Goal: Find specific page/section: Find specific page/section

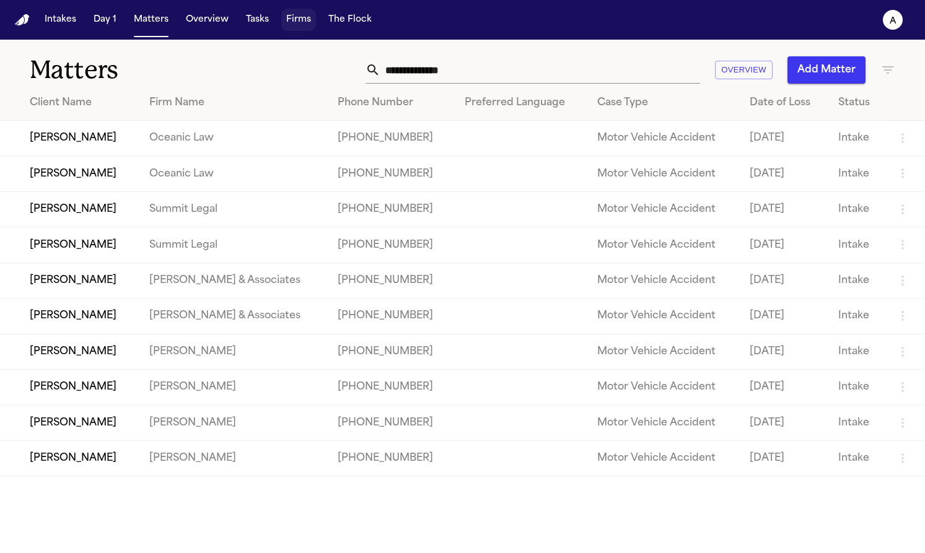
click at [304, 24] on button "Firms" at bounding box center [298, 20] width 35 height 22
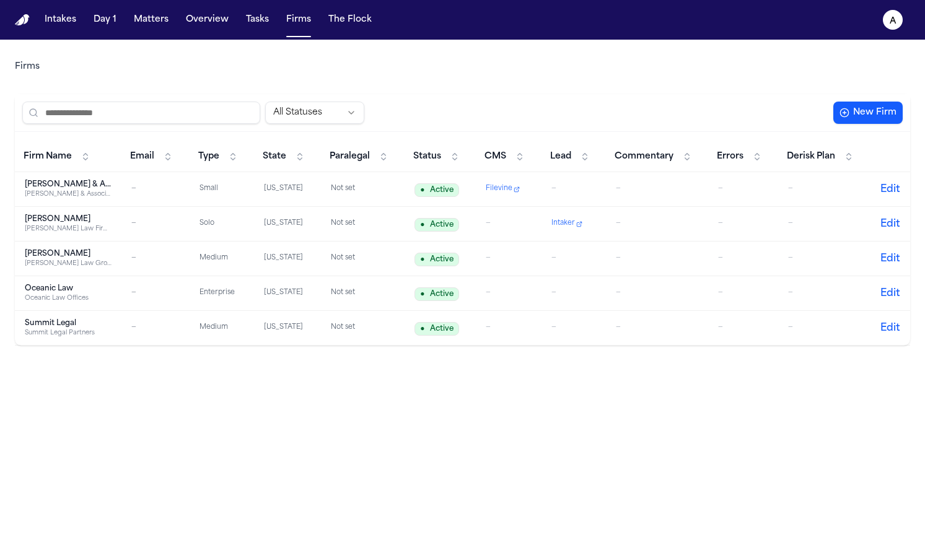
click at [486, 190] on span "Filevine" at bounding box center [499, 189] width 27 height 11
click at [659, 155] on span "Commentary" at bounding box center [644, 157] width 59 height 12
click at [650, 157] on span "Commentary" at bounding box center [644, 157] width 59 height 12
click at [566, 152] on button "Lead" at bounding box center [570, 157] width 52 height 20
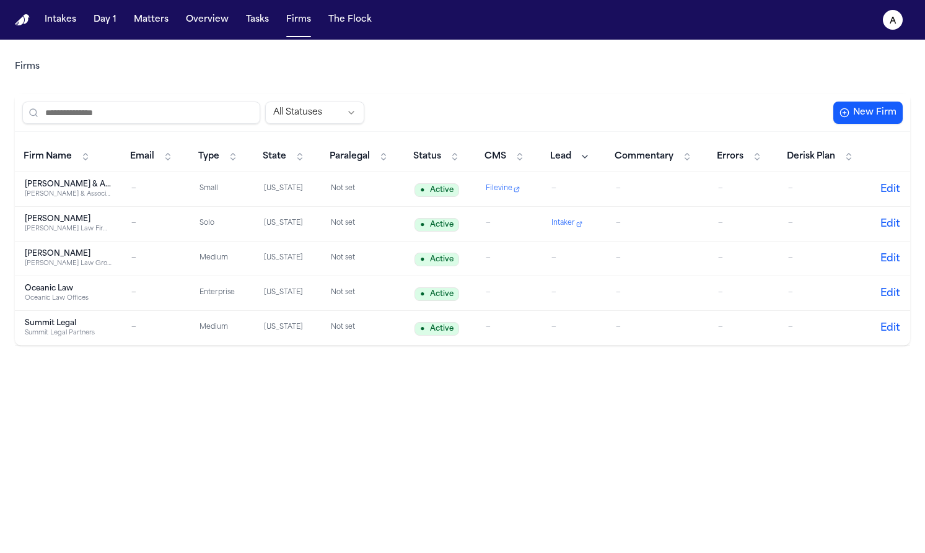
click at [495, 154] on span "CMS" at bounding box center [495, 157] width 22 height 12
drag, startPoint x: 488, startPoint y: 103, endPoint x: 452, endPoint y: 127, distance: 42.8
click at [467, 104] on div "All Statuses" at bounding box center [425, 113] width 806 height 22
click at [419, 154] on span "Status" at bounding box center [427, 157] width 28 height 12
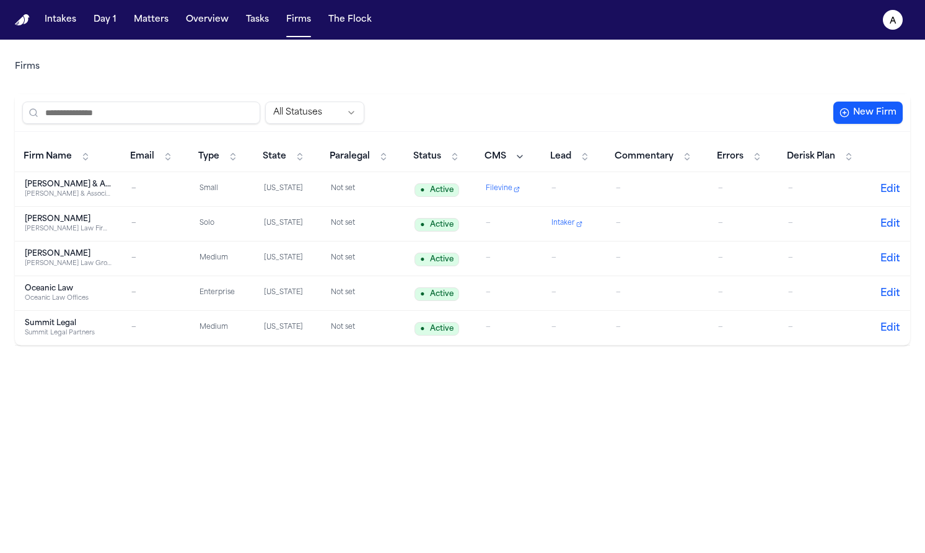
click at [419, 154] on span "Status" at bounding box center [427, 157] width 28 height 12
click at [620, 155] on span "Commentary" at bounding box center [644, 157] width 59 height 12
click at [624, 153] on span "Commentary" at bounding box center [644, 157] width 59 height 12
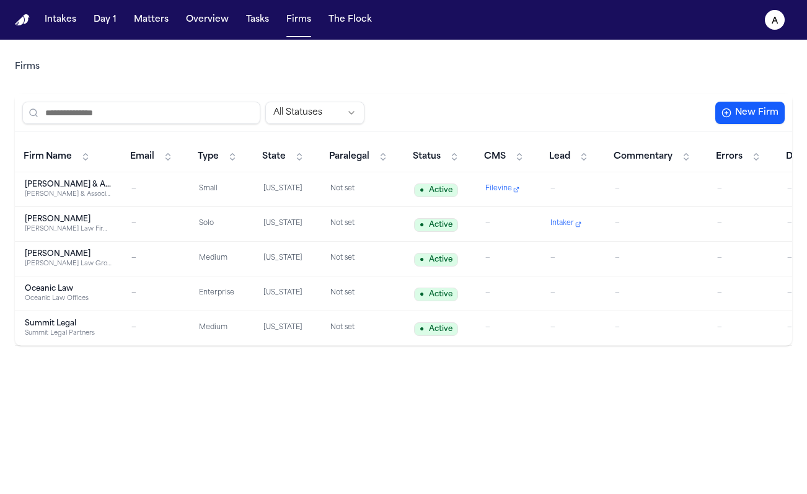
click at [486, 44] on div "Firms All Statuses New Firm Firm Name Email Type State Paralegal Status CMS Lea…" at bounding box center [403, 193] width 777 height 306
